Goal: Task Accomplishment & Management: Manage account settings

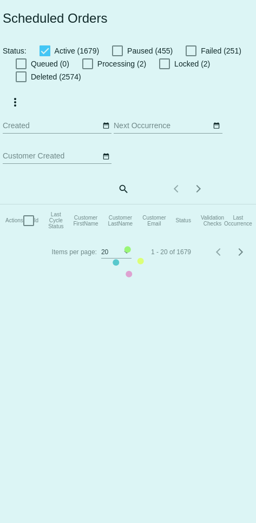
click at [117, 204] on mat-table "Actions Id Last Cycle Status Customer FirstName Customer LastName Customer Emai…" at bounding box center [235, 220] width 470 height 32
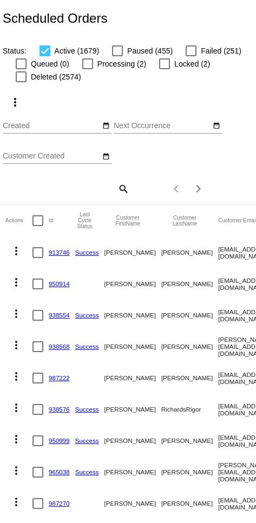
click at [117, 196] on mat-icon "search" at bounding box center [122, 188] width 13 height 17
click at [98, 188] on input "Search" at bounding box center [66, 187] width 127 height 9
click at [88, 188] on input "Search" at bounding box center [66, 187] width 127 height 9
paste input "terrywilburn@gmail.com"
type input "terrywilburn@gmail.com"
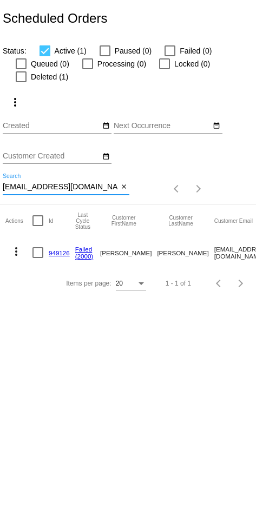
click at [57, 256] on link "949126" at bounding box center [59, 252] width 21 height 7
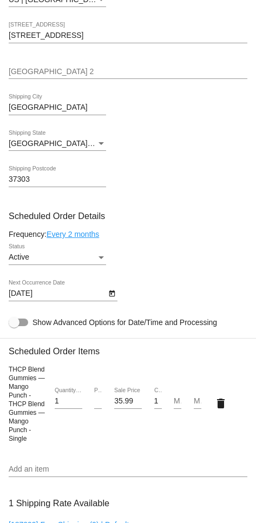
scroll to position [607, 0]
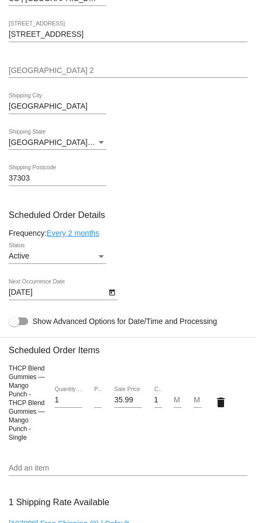
click at [107, 297] on button "Open calendar" at bounding box center [111, 291] width 11 height 11
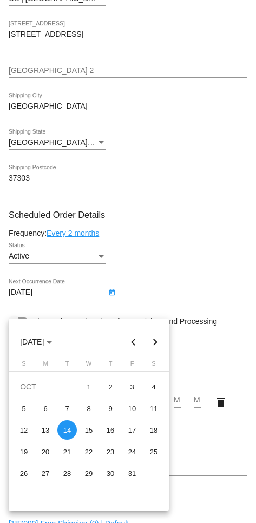
click at [117, 342] on button "Previous month" at bounding box center [134, 342] width 22 height 22
click at [117, 343] on button "Previous month" at bounding box center [134, 342] width 22 height 22
click at [110, 451] on div "21" at bounding box center [110, 451] width 19 height 19
type input "8/21/2025"
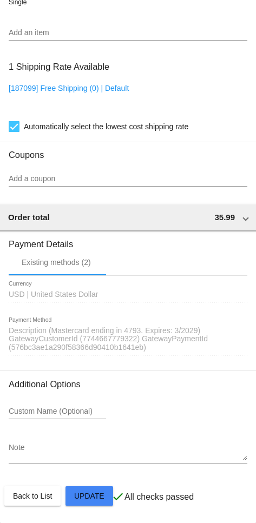
scroll to position [1077, 0]
click at [117, 335] on span "Description (Mastercard ending in 4793. Expires: 3/2029) GatewayCustomerId (774…" at bounding box center [108, 339] width 199 height 26
click at [117, 334] on span "Description (Mastercard ending in 4793. Expires: 3/2029) GatewayCustomerId (774…" at bounding box center [108, 339] width 199 height 26
click at [117, 341] on span "Description (Mastercard ending in 4793. Expires: 3/2029) GatewayCustomerId (774…" at bounding box center [108, 339] width 199 height 26
